Goal: Task Accomplishment & Management: Complete application form

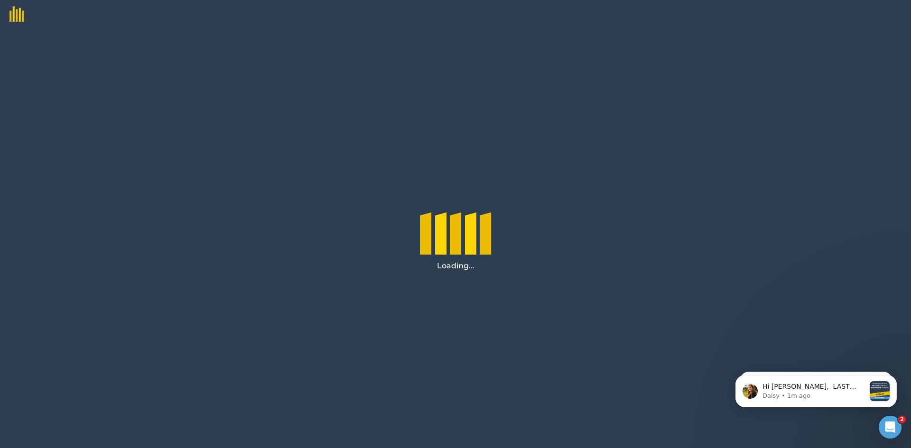
click at [18, 15] on img at bounding box center [12, 11] width 24 height 22
click at [24, 15] on div at bounding box center [455, 14] width 911 height 28
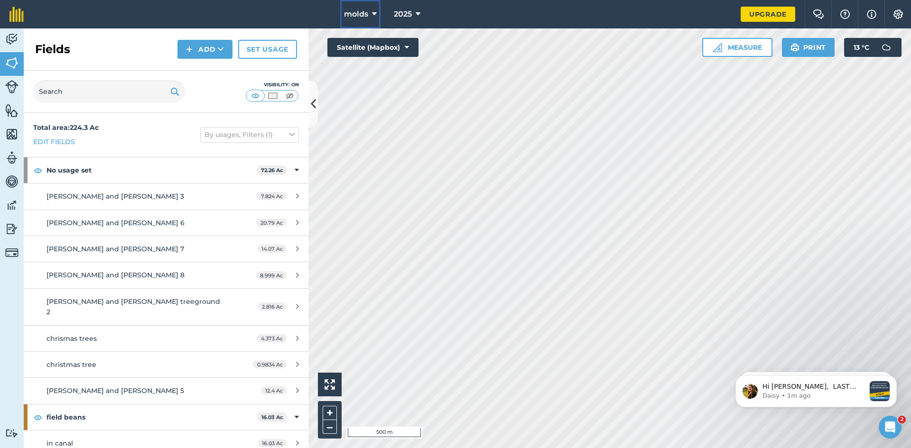
click at [365, 10] on span "molds" at bounding box center [356, 14] width 24 height 11
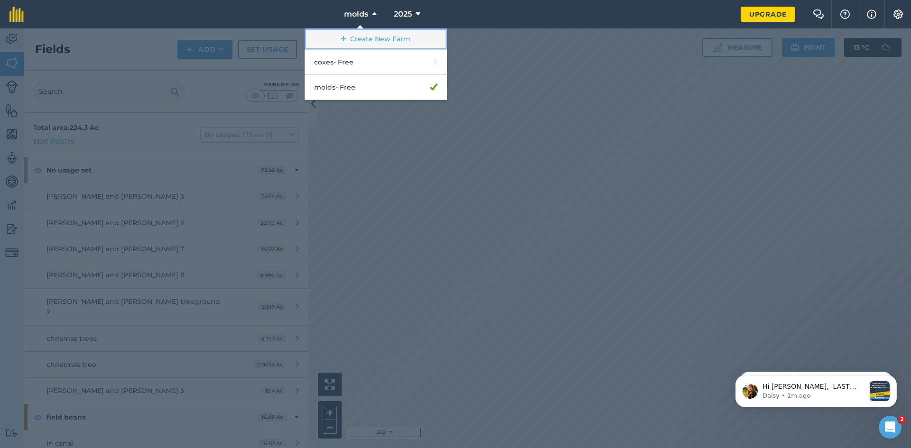
click at [364, 39] on link "Create New Farm" at bounding box center [376, 38] width 142 height 21
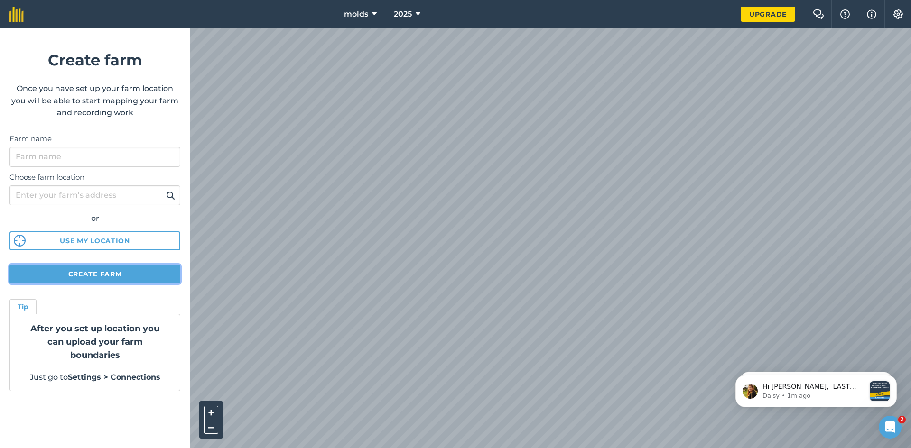
click at [78, 273] on button "Create farm" at bounding box center [94, 274] width 171 height 19
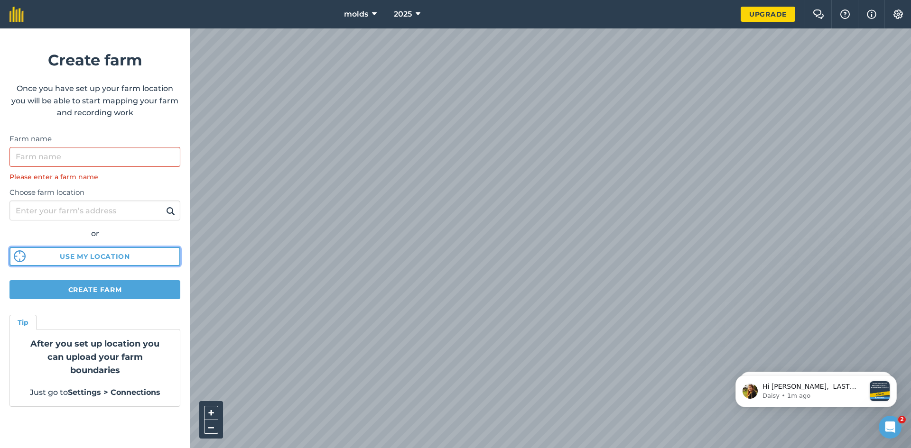
click at [97, 259] on button "Use my location" at bounding box center [94, 256] width 171 height 19
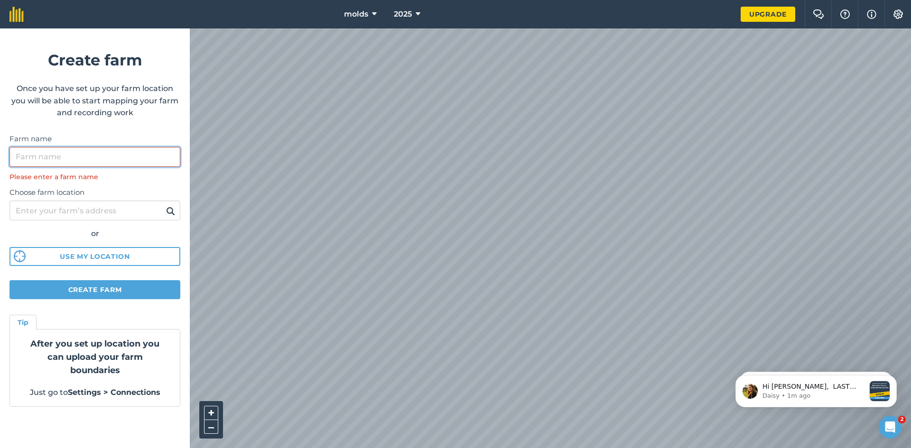
click at [84, 155] on input "Farm name" at bounding box center [94, 157] width 171 height 20
click at [83, 150] on input "Farm name" at bounding box center [94, 157] width 171 height 20
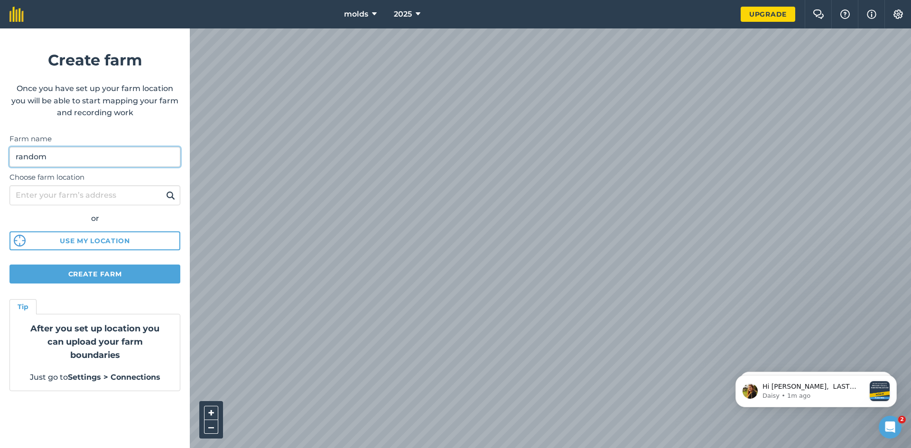
type input "random"
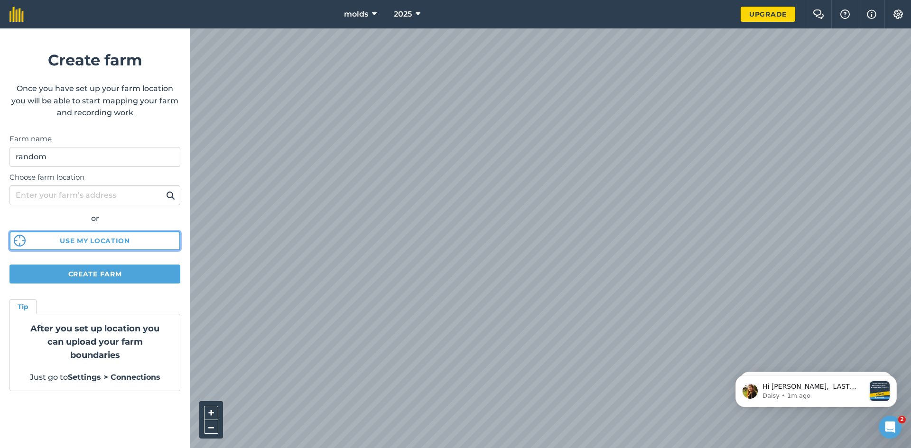
click at [84, 239] on button "Use my location" at bounding box center [94, 241] width 171 height 19
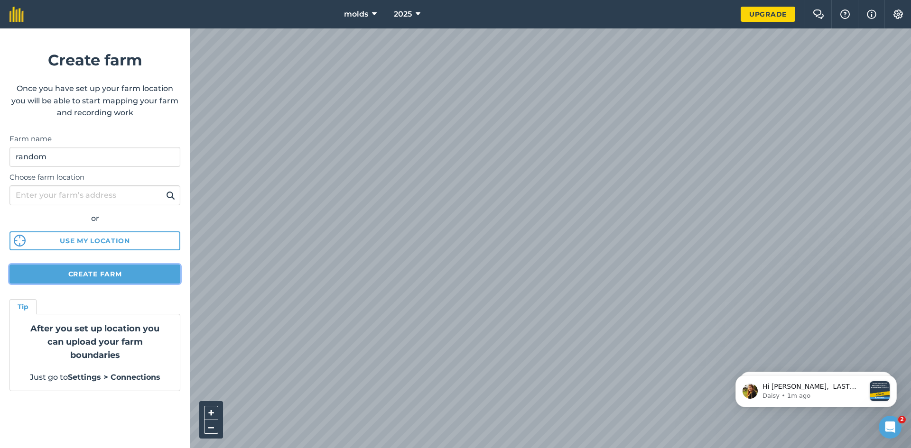
click at [82, 271] on button "Create farm" at bounding box center [94, 274] width 171 height 19
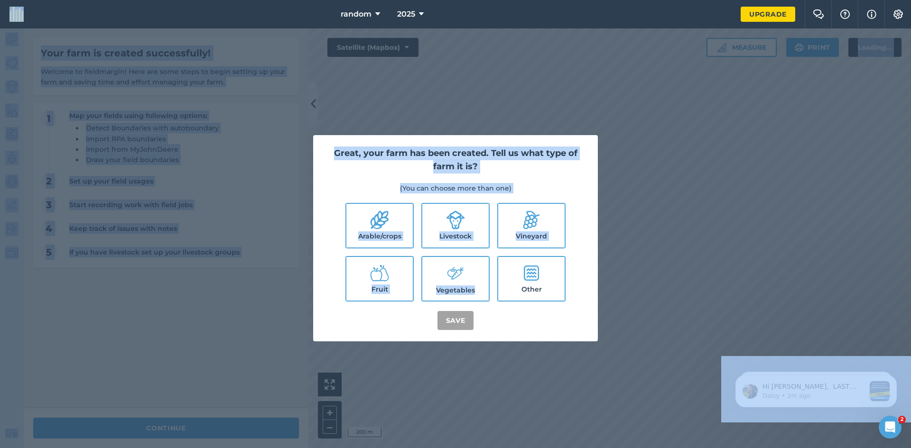
drag, startPoint x: 379, startPoint y: 312, endPoint x: 518, endPoint y: 299, distance: 139.6
click at [385, 241] on label "Arable/crops" at bounding box center [379, 226] width 66 height 44
checkbox input "true"
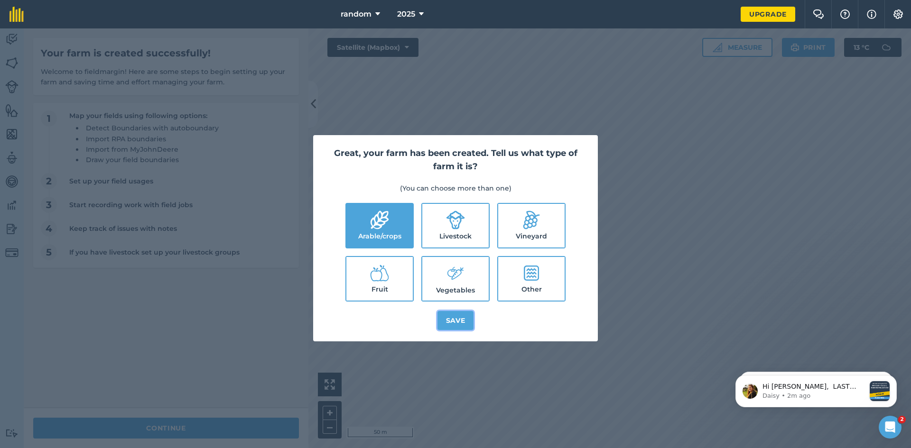
click at [447, 321] on button "Save" at bounding box center [455, 320] width 37 height 19
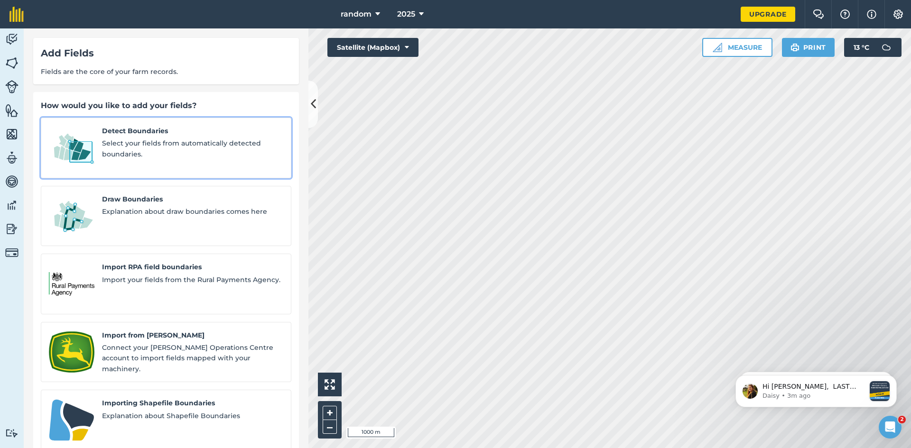
click at [194, 155] on span "Select your fields from automatically detected boundaries." at bounding box center [192, 148] width 181 height 21
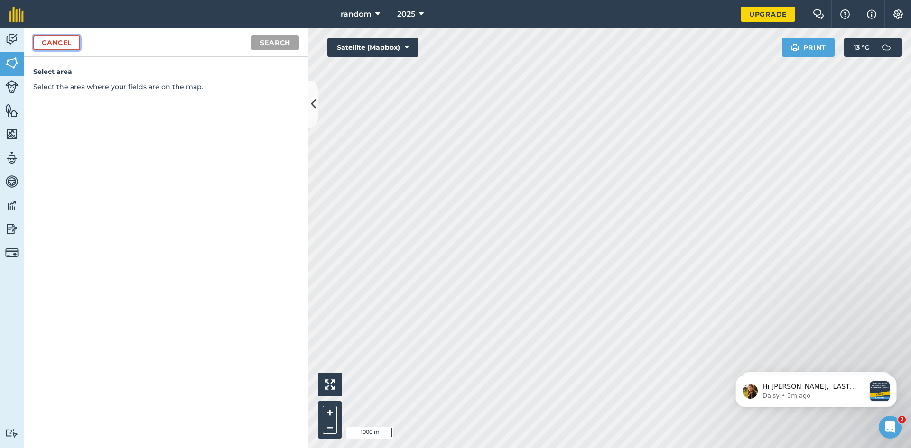
click at [49, 40] on link "Cancel" at bounding box center [56, 42] width 47 height 15
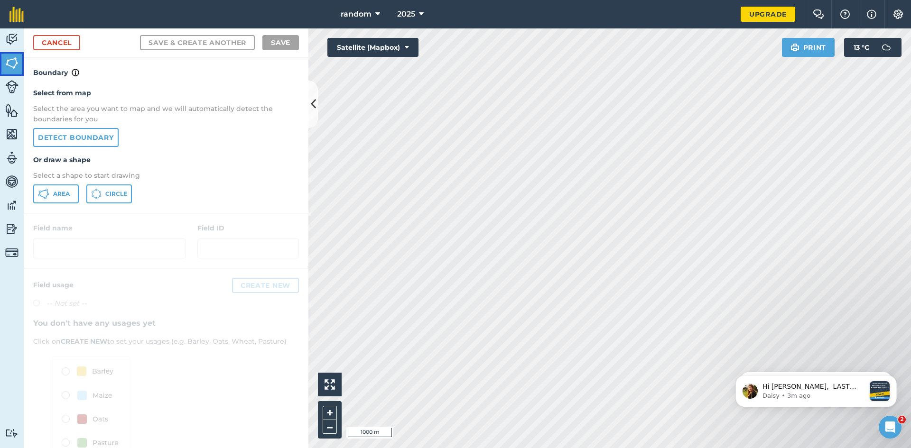
click at [11, 68] on img at bounding box center [11, 63] width 13 height 14
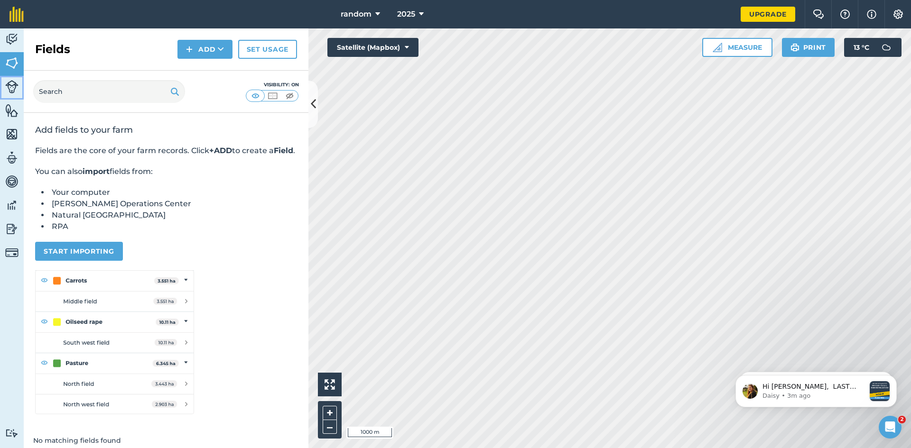
click at [22, 94] on link "Livestock" at bounding box center [12, 88] width 24 height 24
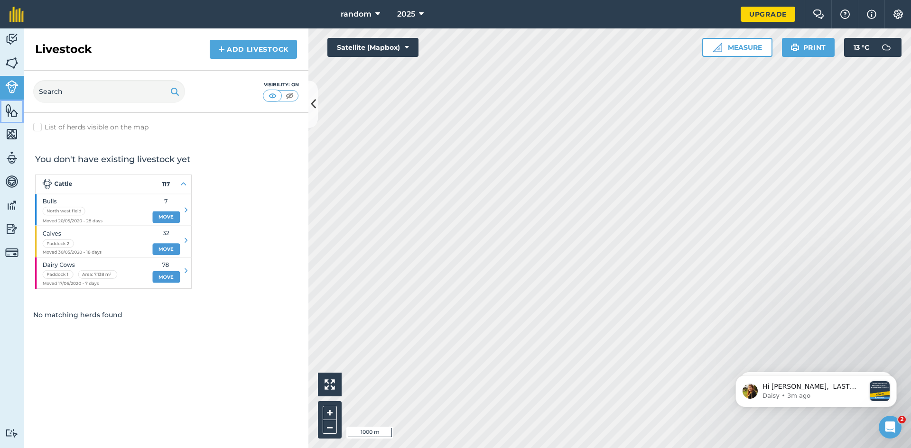
click at [7, 117] on img at bounding box center [11, 110] width 13 height 14
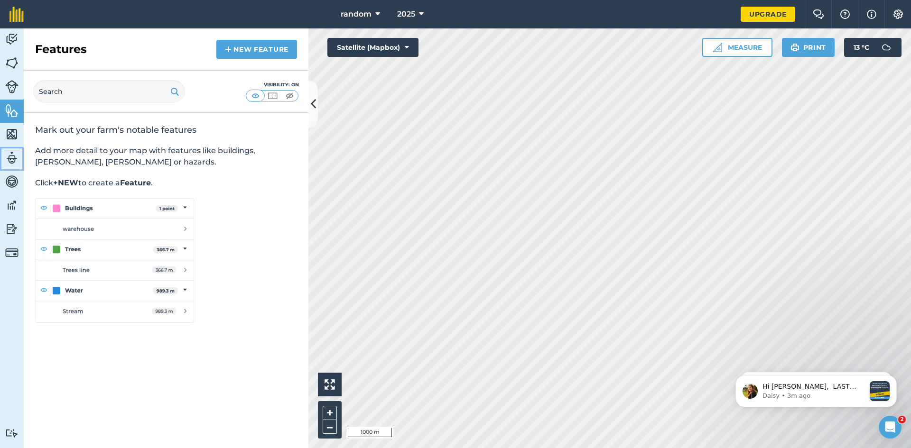
click at [15, 162] on img at bounding box center [11, 158] width 13 height 14
select select "MEMBER"
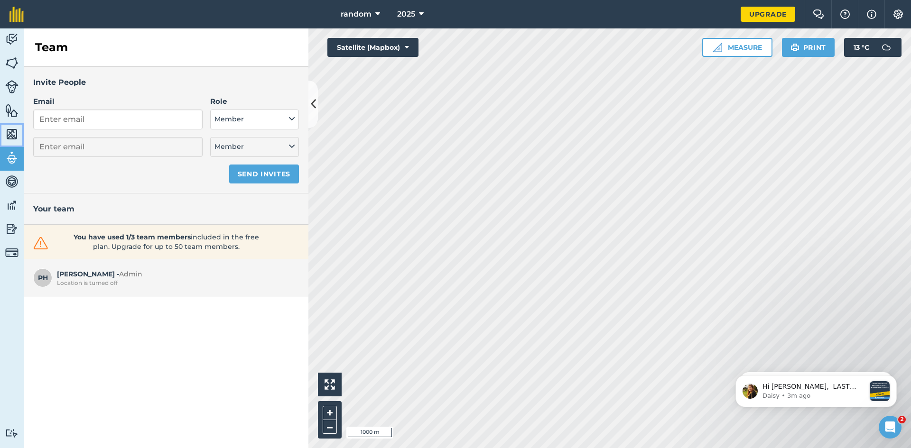
click at [7, 125] on link "Maps" at bounding box center [12, 135] width 24 height 24
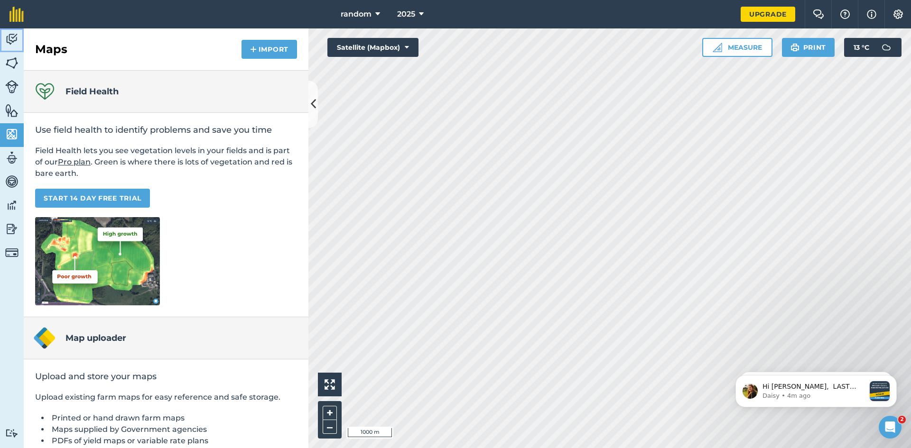
click at [10, 50] on link "Activity" at bounding box center [12, 40] width 24 height 24
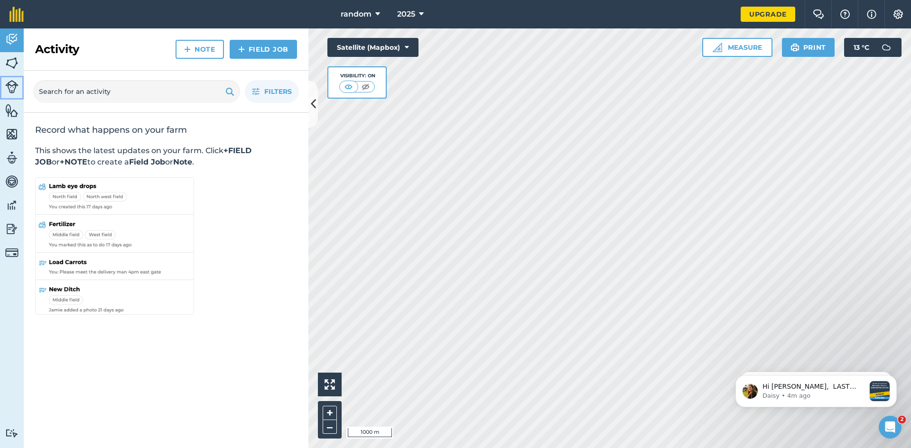
click at [10, 84] on img at bounding box center [11, 86] width 13 height 13
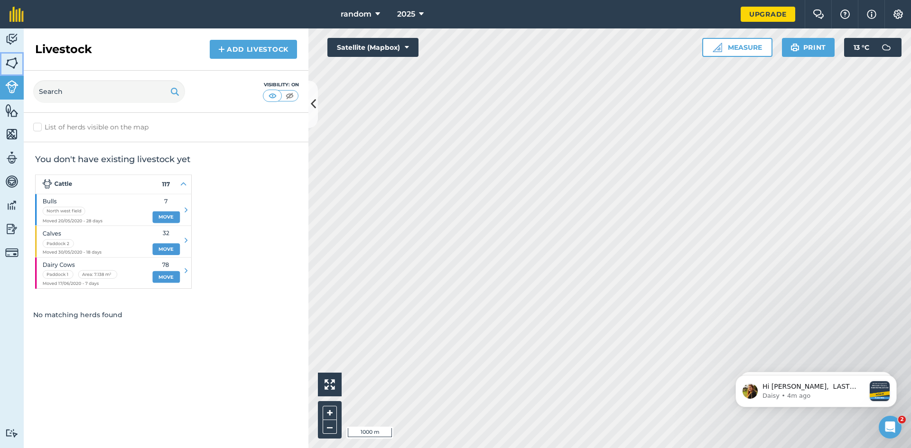
click at [15, 65] on img at bounding box center [11, 63] width 13 height 14
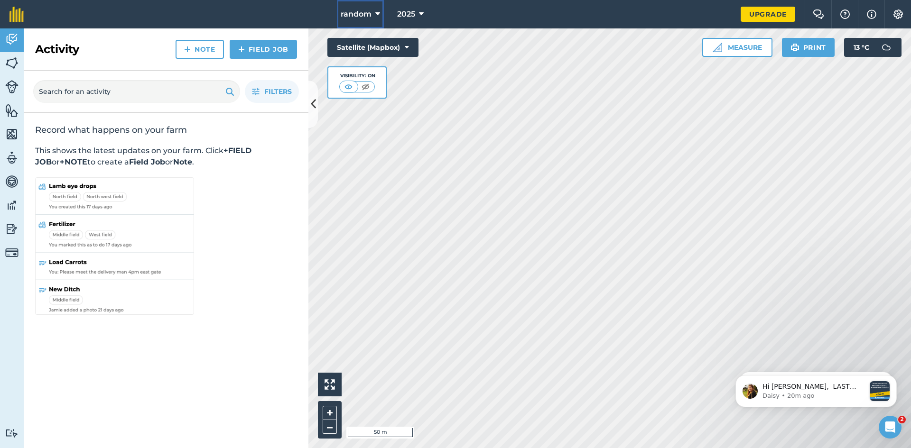
click at [355, 11] on span "random" at bounding box center [356, 14] width 31 height 11
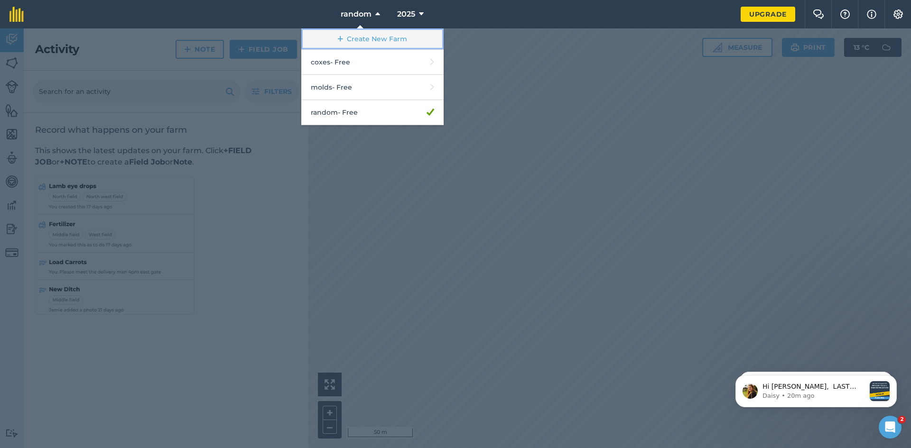
click at [356, 36] on link "Create New Farm" at bounding box center [372, 38] width 142 height 21
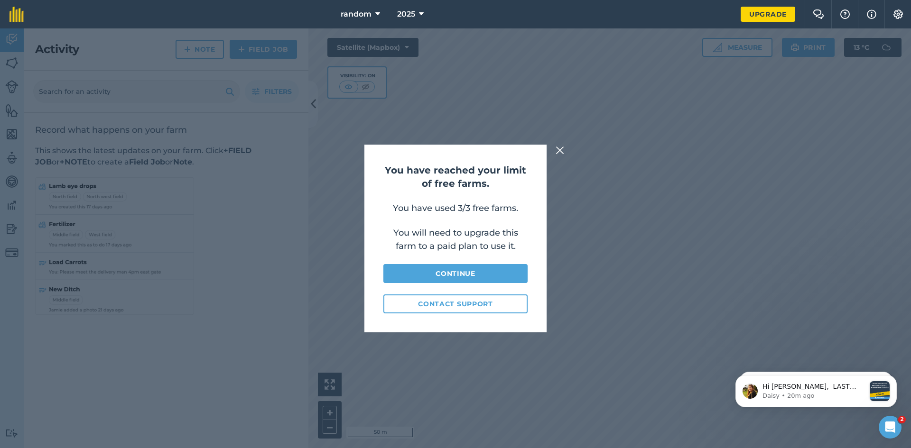
click at [559, 143] on div "You have reached your limit of free farms. You have used 3/3 free farms. You wi…" at bounding box center [455, 238] width 911 height 420
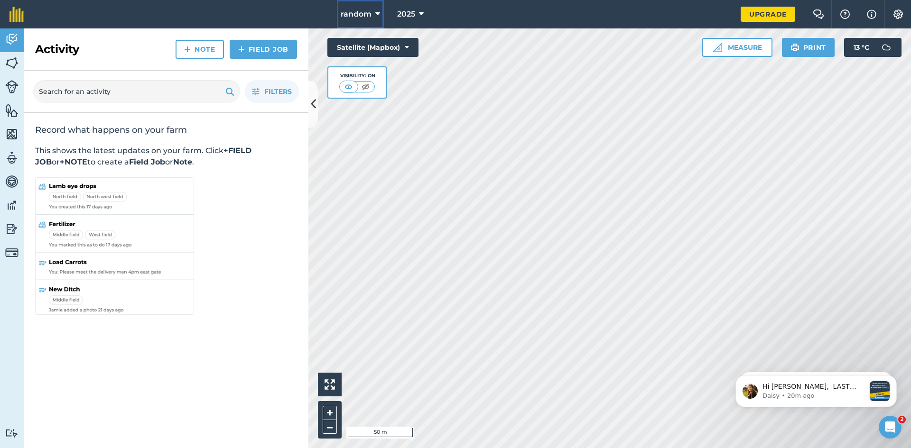
click at [363, 20] on button "random" at bounding box center [360, 14] width 47 height 28
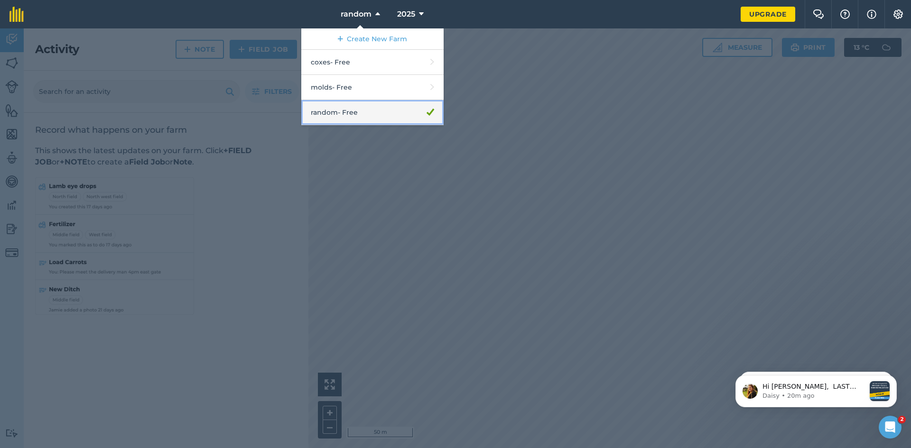
click at [345, 113] on link "random - Free" at bounding box center [372, 112] width 142 height 25
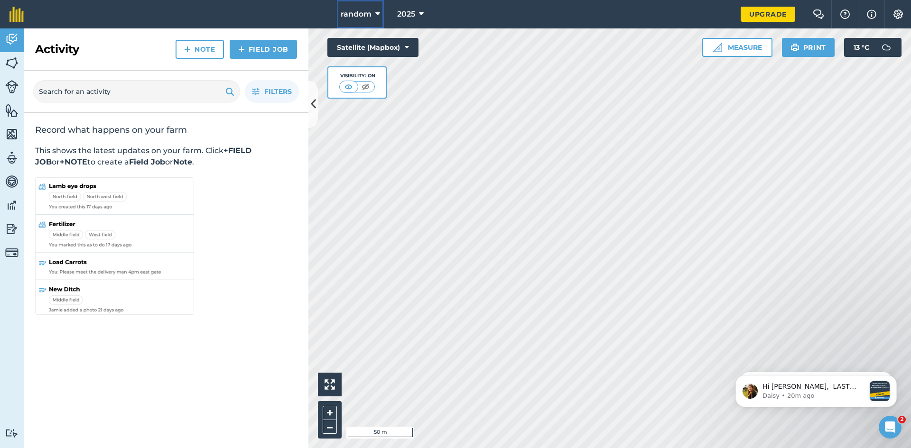
click at [364, 9] on span "random" at bounding box center [356, 14] width 31 height 11
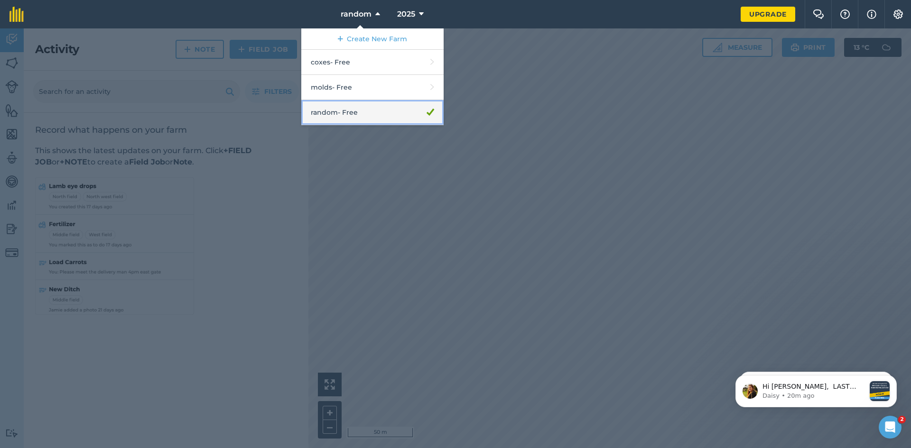
click at [347, 117] on link "random - Free" at bounding box center [372, 112] width 142 height 25
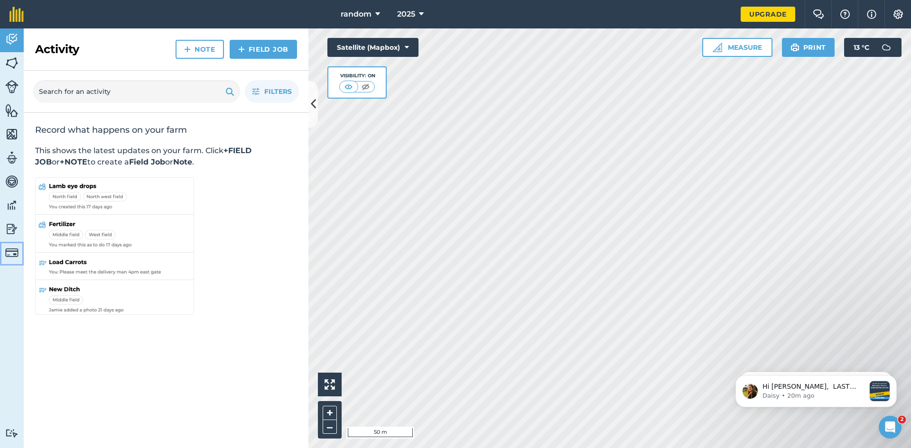
click at [5, 252] on img at bounding box center [11, 252] width 13 height 13
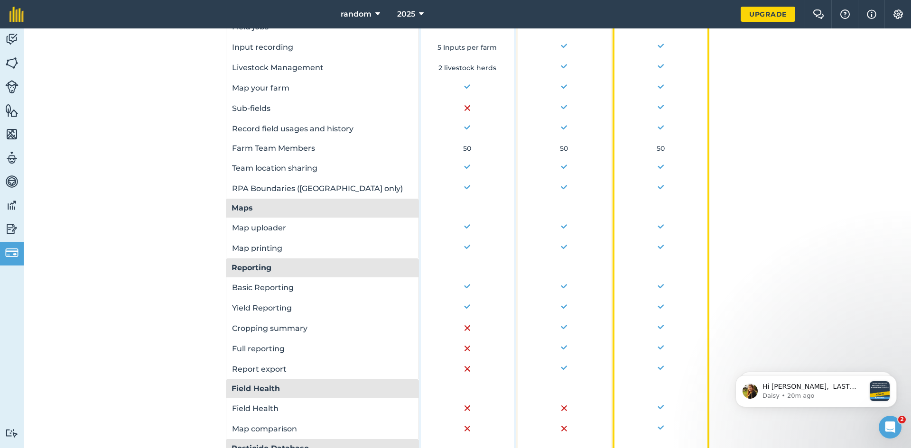
scroll to position [607, 0]
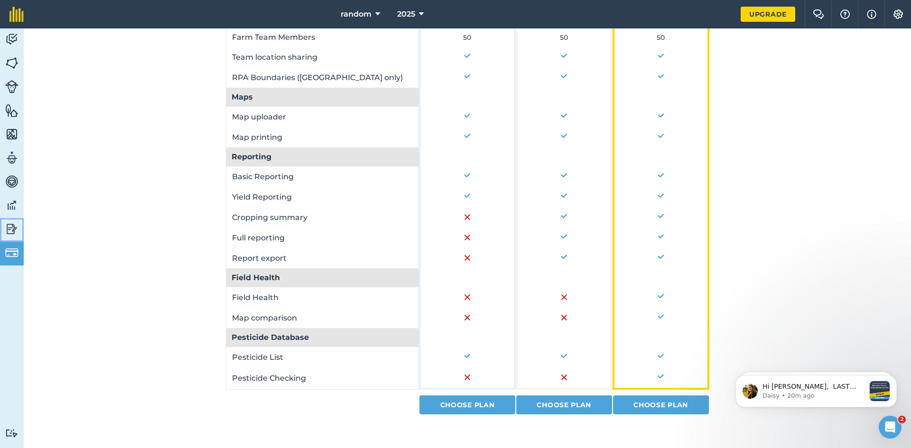
click at [0, 231] on link "Reporting" at bounding box center [12, 230] width 24 height 24
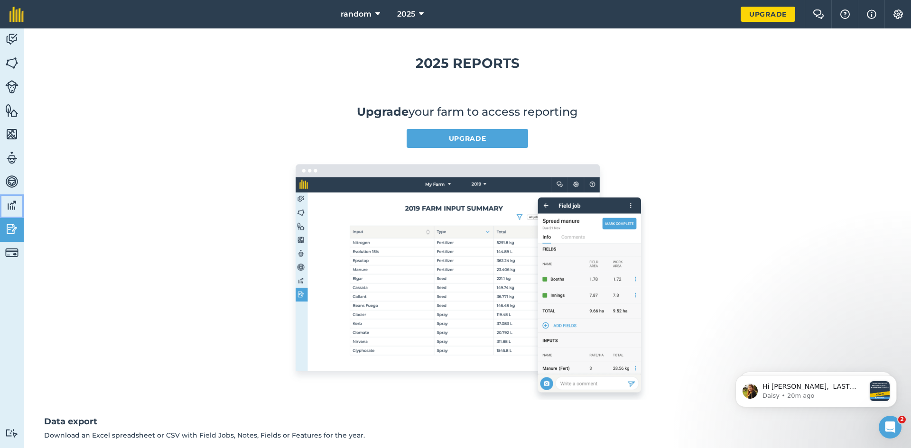
click at [8, 213] on link "Data" at bounding box center [12, 207] width 24 height 24
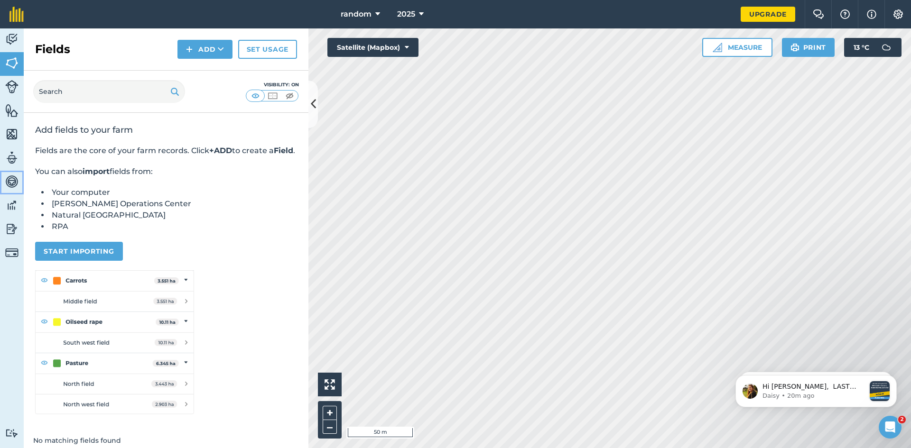
click at [13, 182] on img at bounding box center [11, 182] width 13 height 14
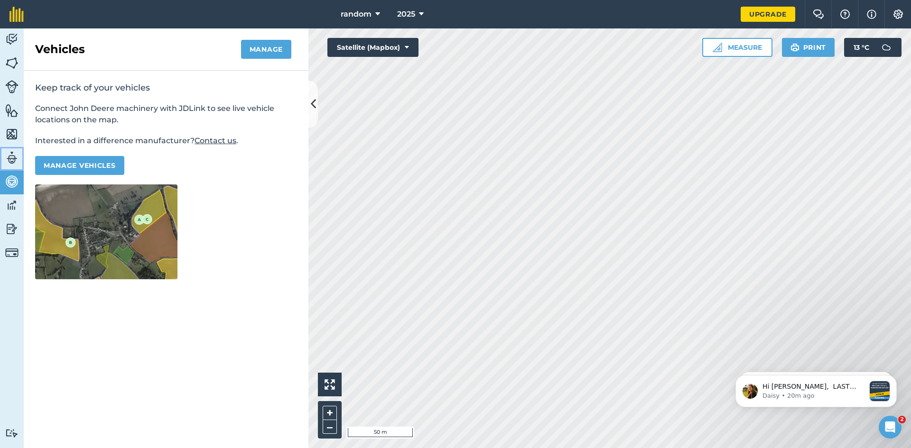
click at [10, 153] on img at bounding box center [11, 158] width 13 height 14
select select "MEMBER"
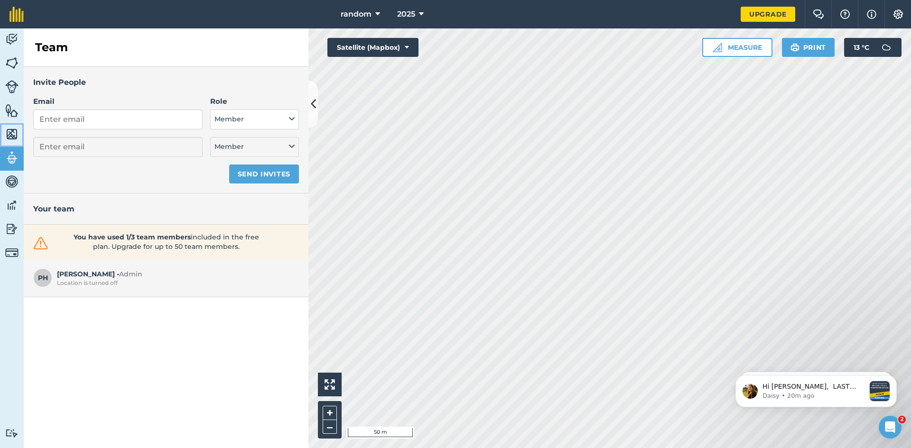
click at [9, 134] on img at bounding box center [11, 134] width 13 height 14
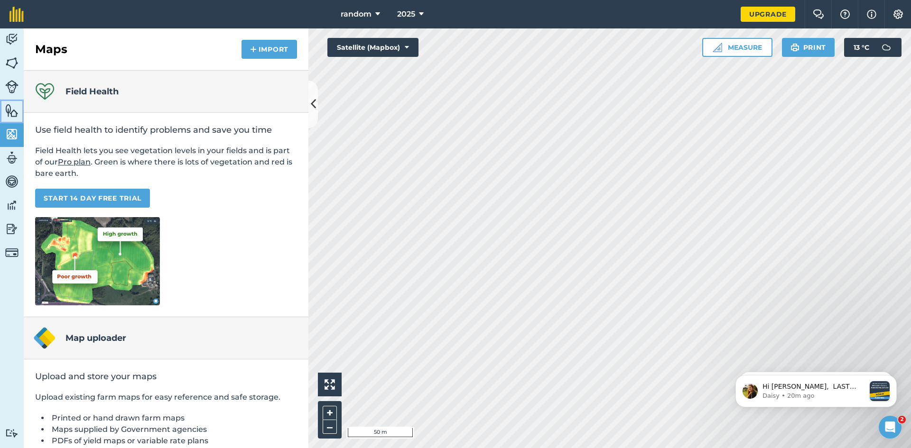
click at [11, 107] on img at bounding box center [11, 110] width 13 height 14
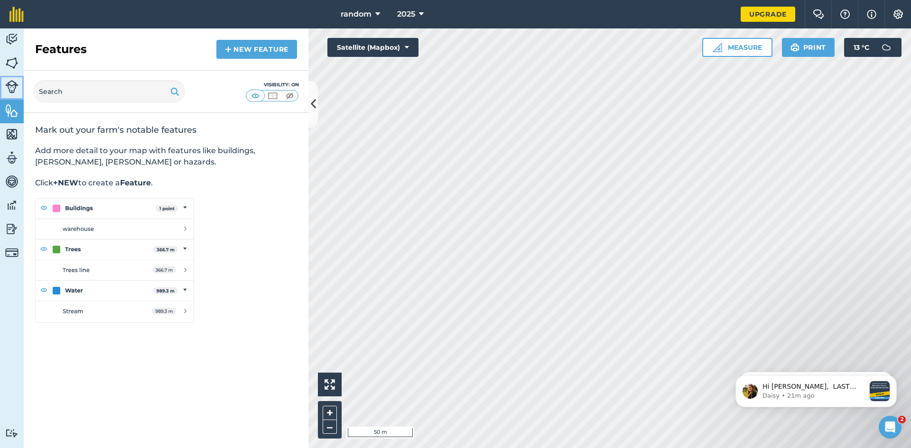
click at [8, 90] on img at bounding box center [11, 86] width 13 height 13
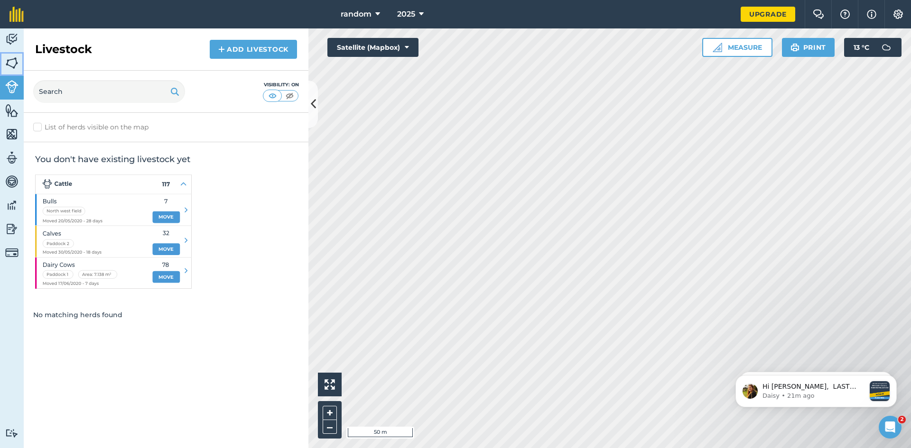
click at [17, 60] on img at bounding box center [11, 63] width 13 height 14
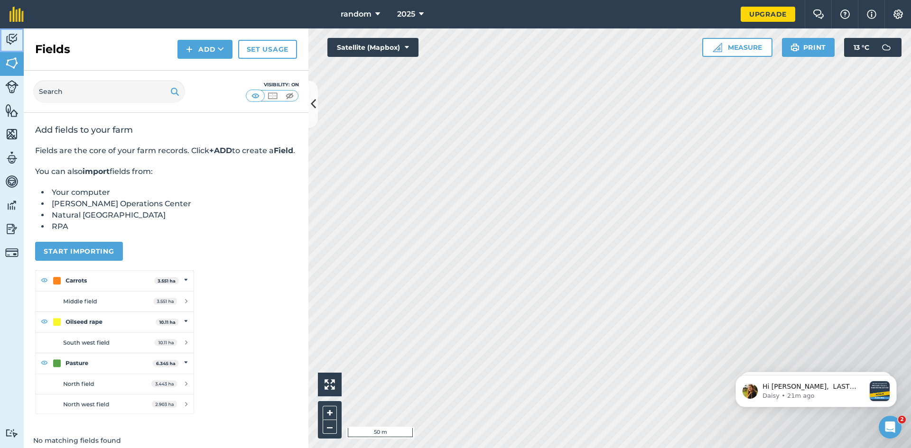
click at [13, 34] on img at bounding box center [11, 39] width 13 height 14
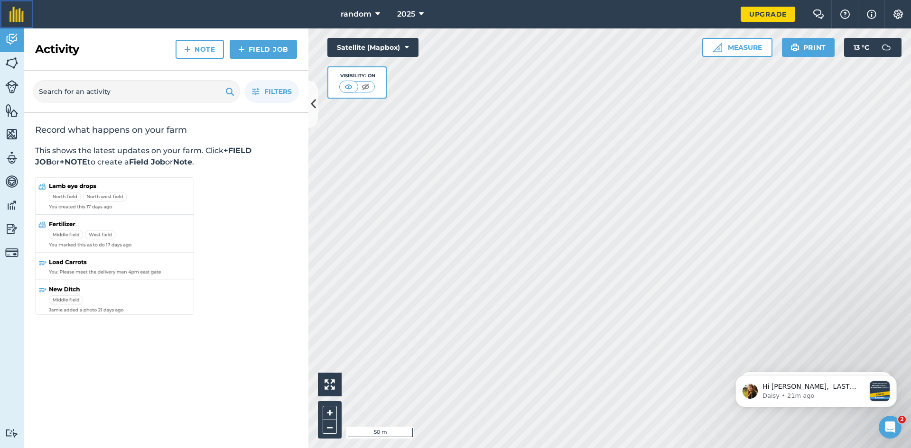
click at [14, 14] on img at bounding box center [16, 14] width 14 height 15
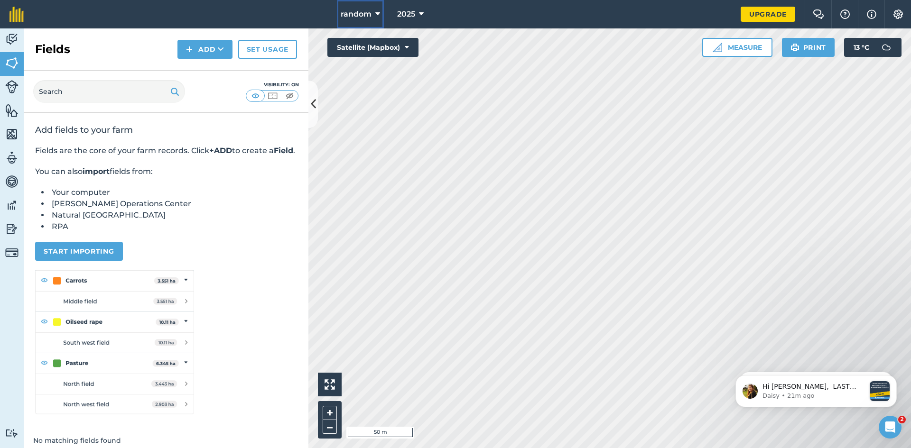
drag, startPoint x: 373, startPoint y: 10, endPoint x: 870, endPoint y: 6, distance: 496.3
click at [869, 7] on header "random 2025 Upgrade Farm Chat Help Info Settings" at bounding box center [455, 14] width 911 height 28
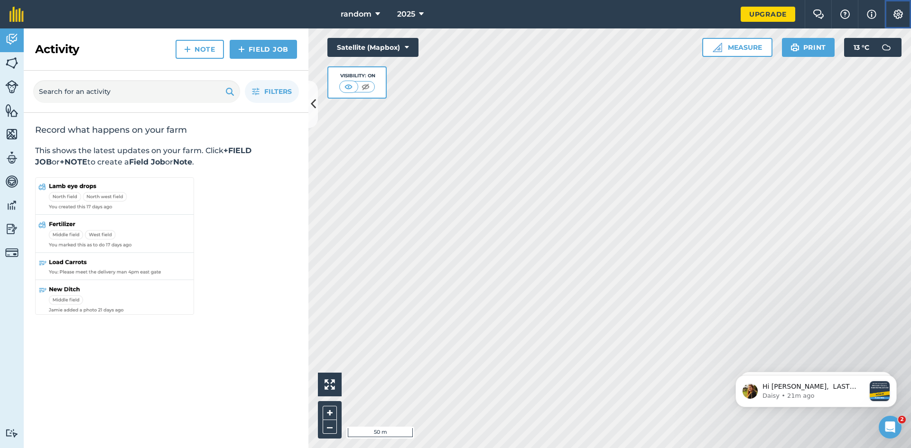
click at [901, 10] on img at bounding box center [898, 13] width 11 height 9
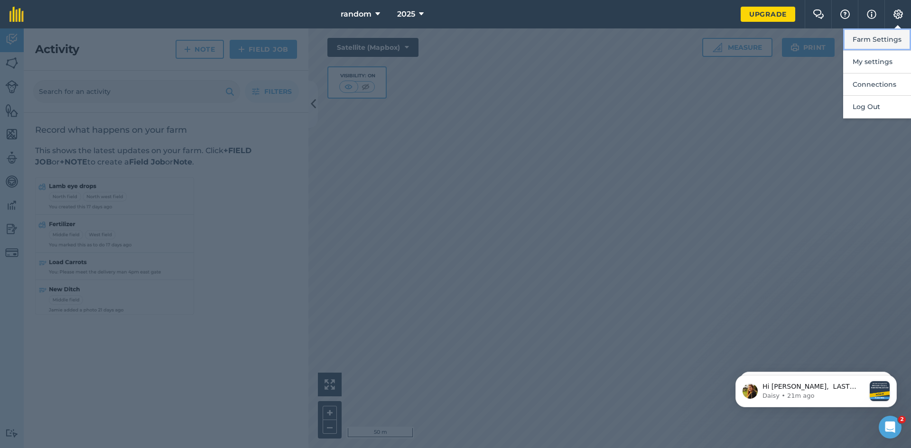
click at [862, 43] on button "Farm Settings" at bounding box center [877, 39] width 68 height 22
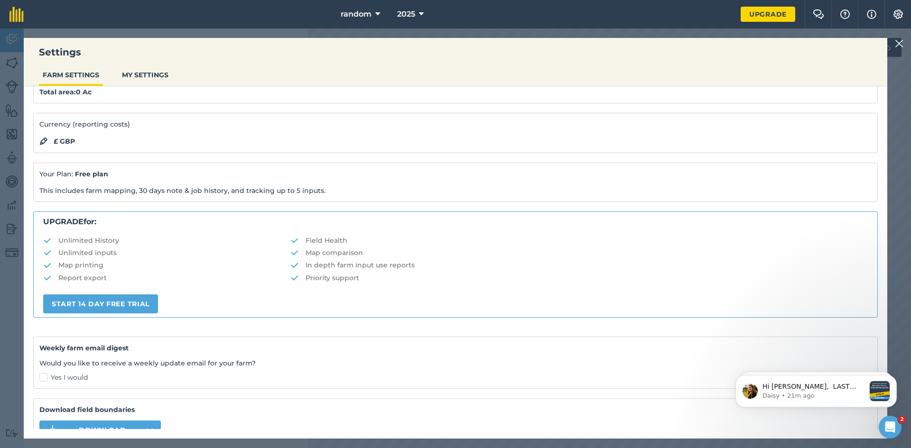
scroll to position [103, 0]
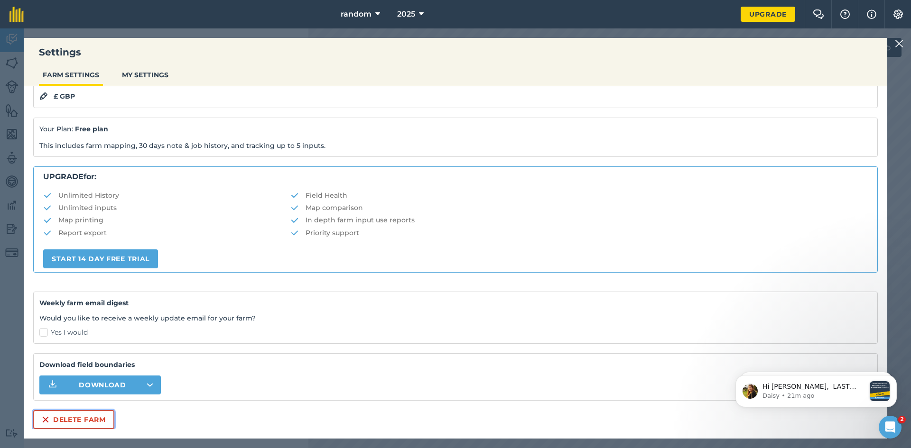
click at [63, 421] on button "Delete farm" at bounding box center [73, 419] width 81 height 19
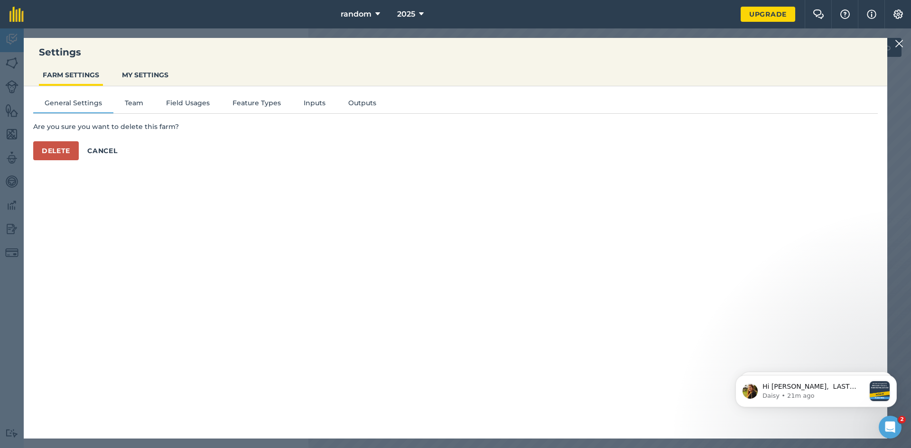
scroll to position [0, 0]
drag, startPoint x: 48, startPoint y: 151, endPoint x: 53, endPoint y: 148, distance: 6.2
click at [51, 149] on button "Delete" at bounding box center [56, 150] width 46 height 19
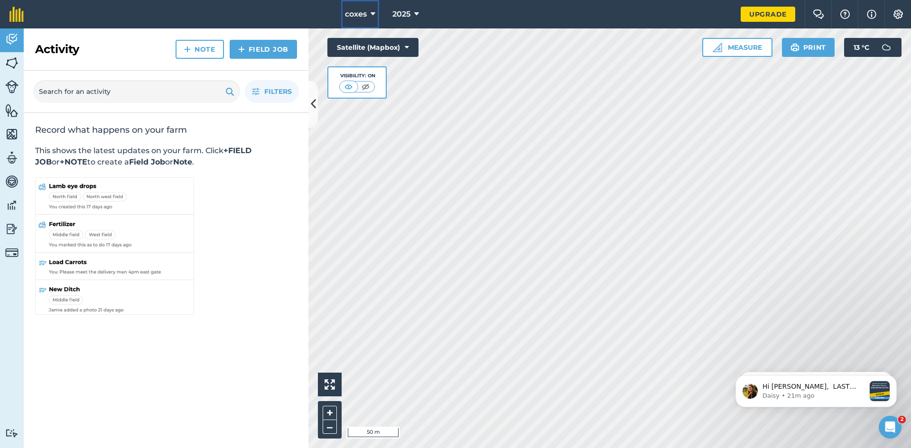
click at [382, 0] on html "coxes 2025 Upgrade Farm Chat Help Info Settings Map printing is not available o…" at bounding box center [455, 224] width 911 height 448
click at [364, 15] on button "coxes" at bounding box center [360, 14] width 38 height 28
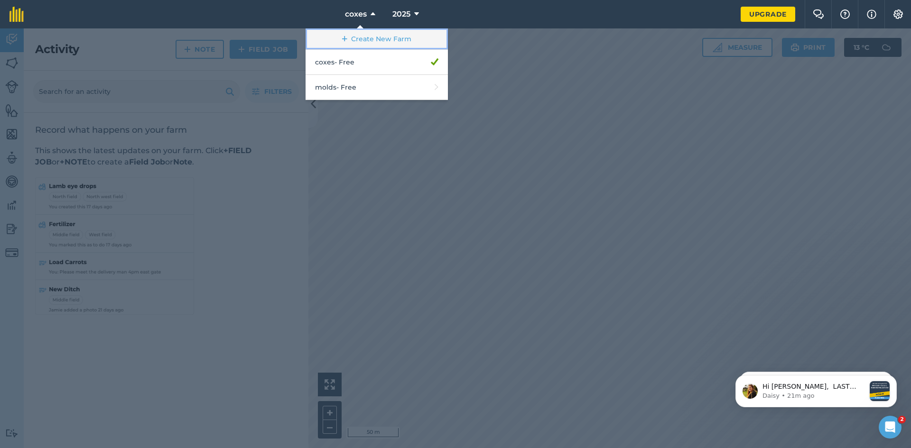
click at [359, 36] on link "Create New Farm" at bounding box center [377, 38] width 142 height 21
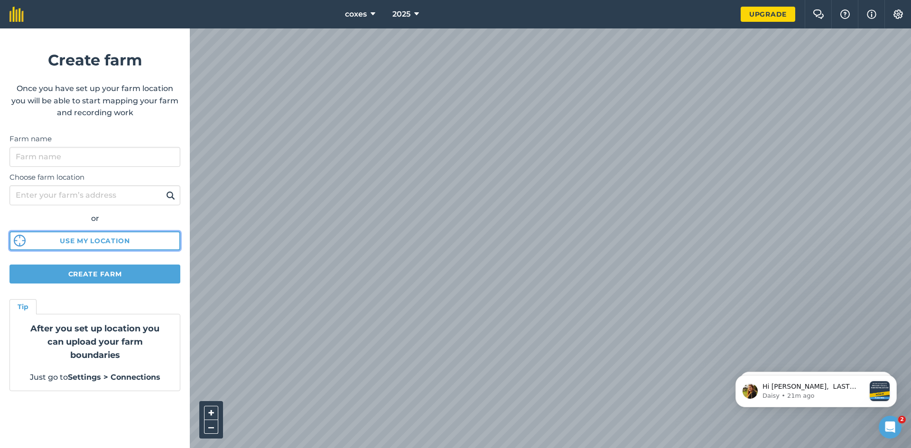
click at [108, 238] on button "Use my location" at bounding box center [94, 241] width 171 height 19
click at [112, 238] on button "Use my location" at bounding box center [94, 241] width 171 height 19
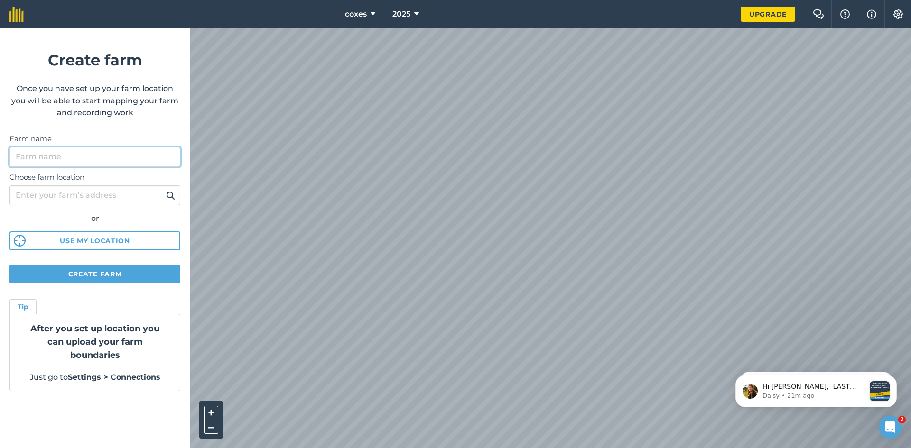
click at [125, 148] on input "Farm name" at bounding box center [94, 157] width 171 height 20
click at [106, 208] on div "Choose farm location or Use my location" at bounding box center [94, 209] width 171 height 84
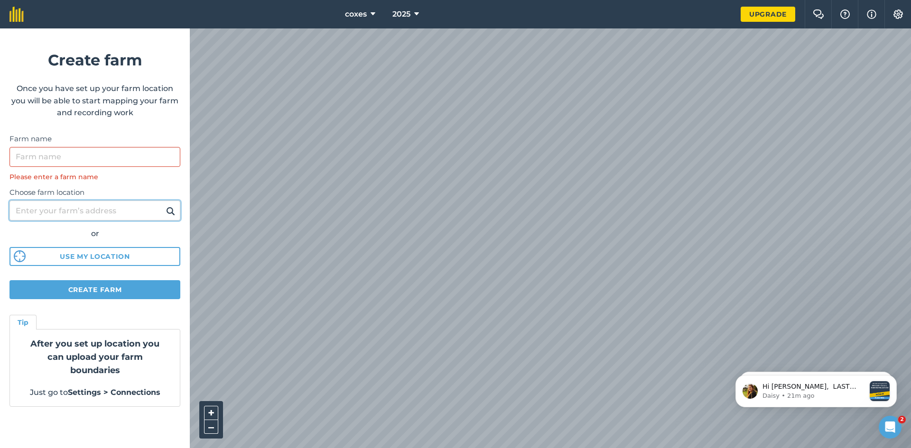
click at [109, 207] on input "Choose farm location" at bounding box center [94, 211] width 171 height 20
click at [163, 205] on button at bounding box center [170, 211] width 15 height 12
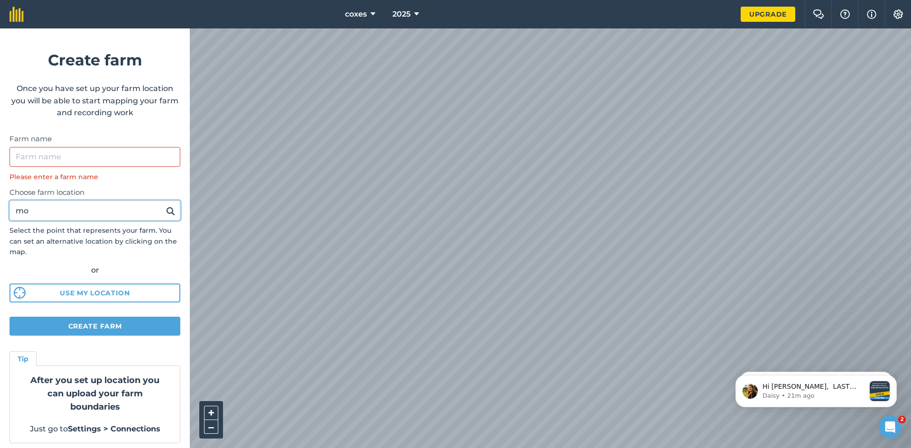
type input "m"
type input "[PERSON_NAME]"
click at [163, 205] on button at bounding box center [170, 211] width 15 height 12
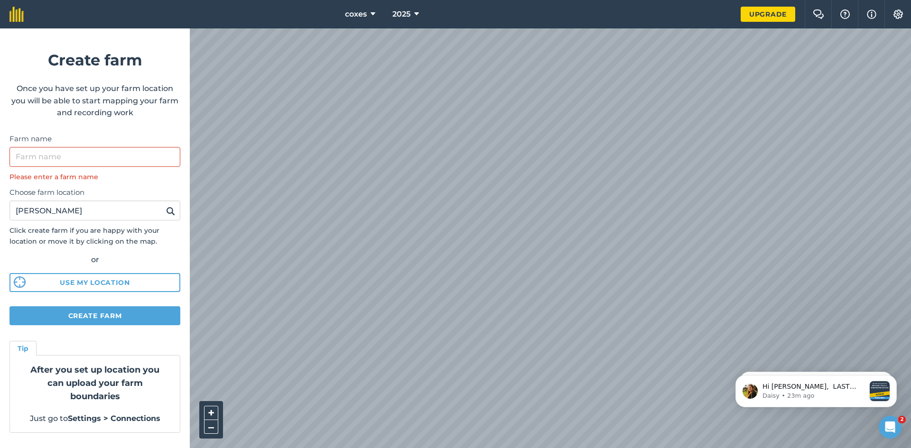
click at [513, 448] on html "coxes 2025 Upgrade Farm Chat Help Info Settings Create farm Once you have set u…" at bounding box center [455, 224] width 911 height 448
click at [146, 316] on button "Create farm" at bounding box center [94, 316] width 171 height 19
click at [119, 157] on input "Farm name" at bounding box center [94, 157] width 171 height 20
drag, startPoint x: 102, startPoint y: 217, endPoint x: 1, endPoint y: 227, distance: 101.6
click at [14, 221] on div "Choose farm location moreton morrel Click create farm if you are happy with you…" at bounding box center [94, 237] width 171 height 110
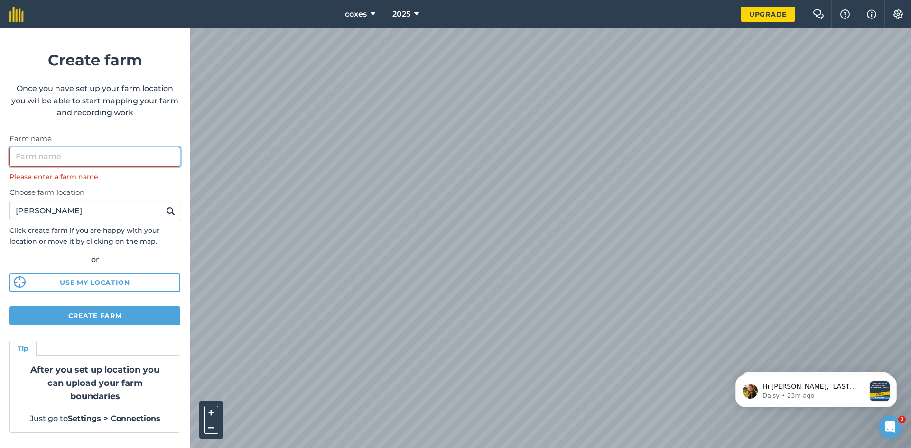
click at [101, 154] on input "Farm name" at bounding box center [94, 157] width 171 height 20
paste input "[PERSON_NAME]"
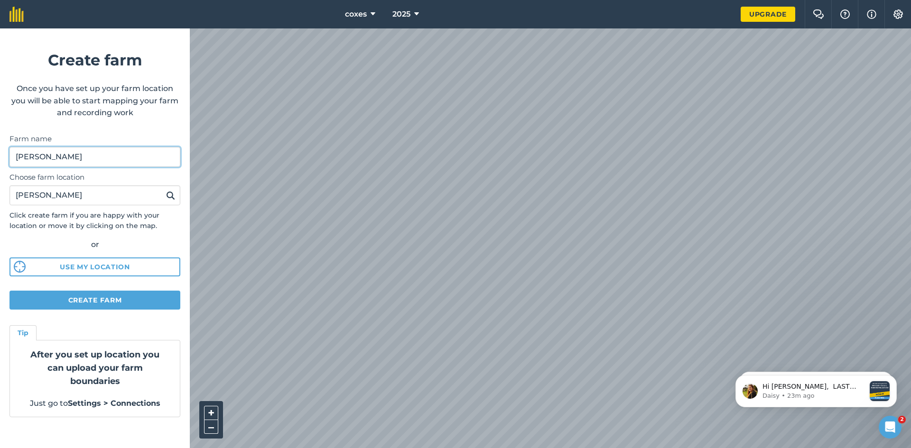
type input "[PERSON_NAME]"
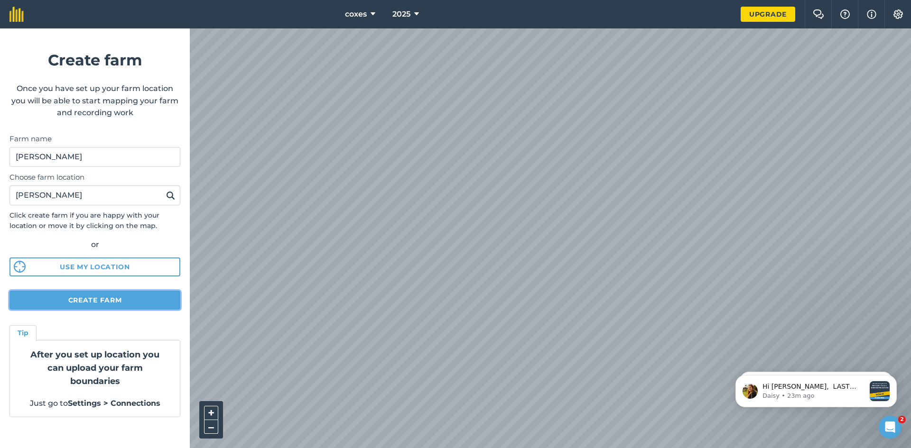
click at [93, 307] on button "Create farm" at bounding box center [94, 300] width 171 height 19
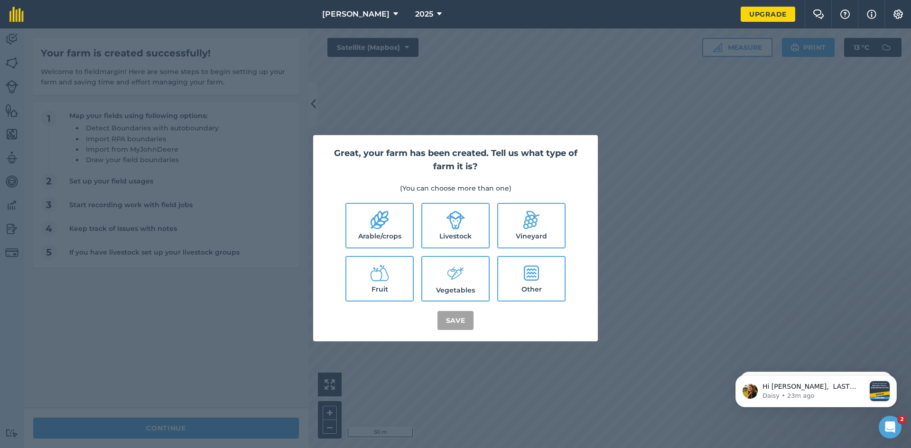
click at [385, 237] on label "Arable/crops" at bounding box center [379, 226] width 66 height 44
checkbox input "true"
click at [462, 321] on button "Save" at bounding box center [455, 320] width 37 height 19
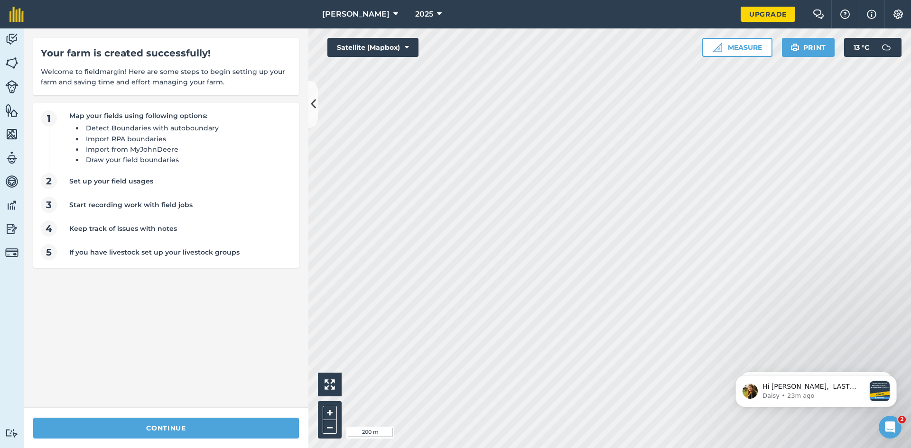
click at [296, 278] on div "Activity Fields Livestock Features Maps Team Vehicles Data Reporting Billing Tu…" at bounding box center [455, 238] width 911 height 420
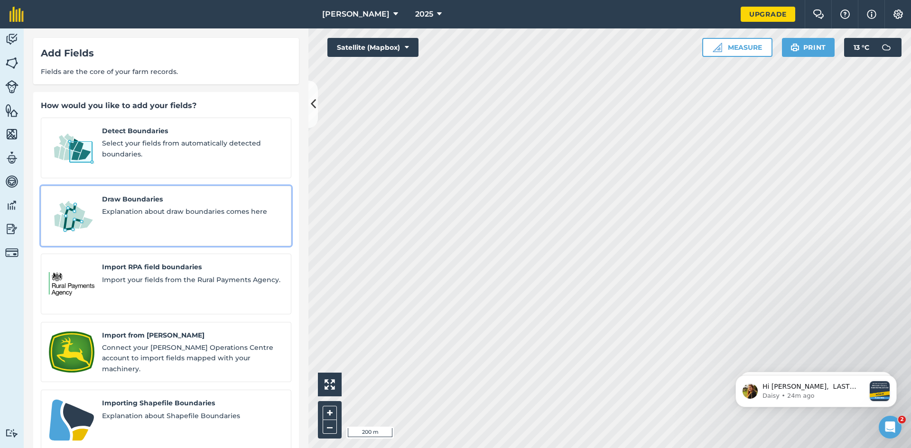
click at [148, 206] on span "Explanation about draw boundaries comes here" at bounding box center [192, 211] width 181 height 10
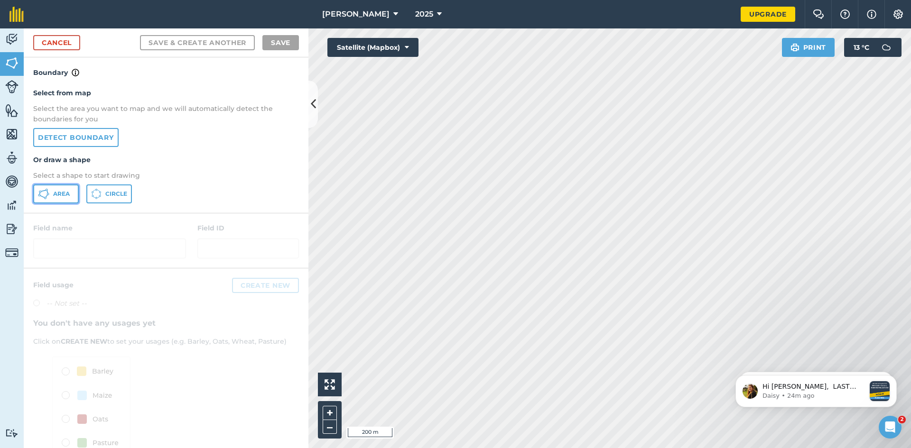
click at [66, 198] on button "Area" at bounding box center [56, 194] width 46 height 19
